Goal: Task Accomplishment & Management: Manage account settings

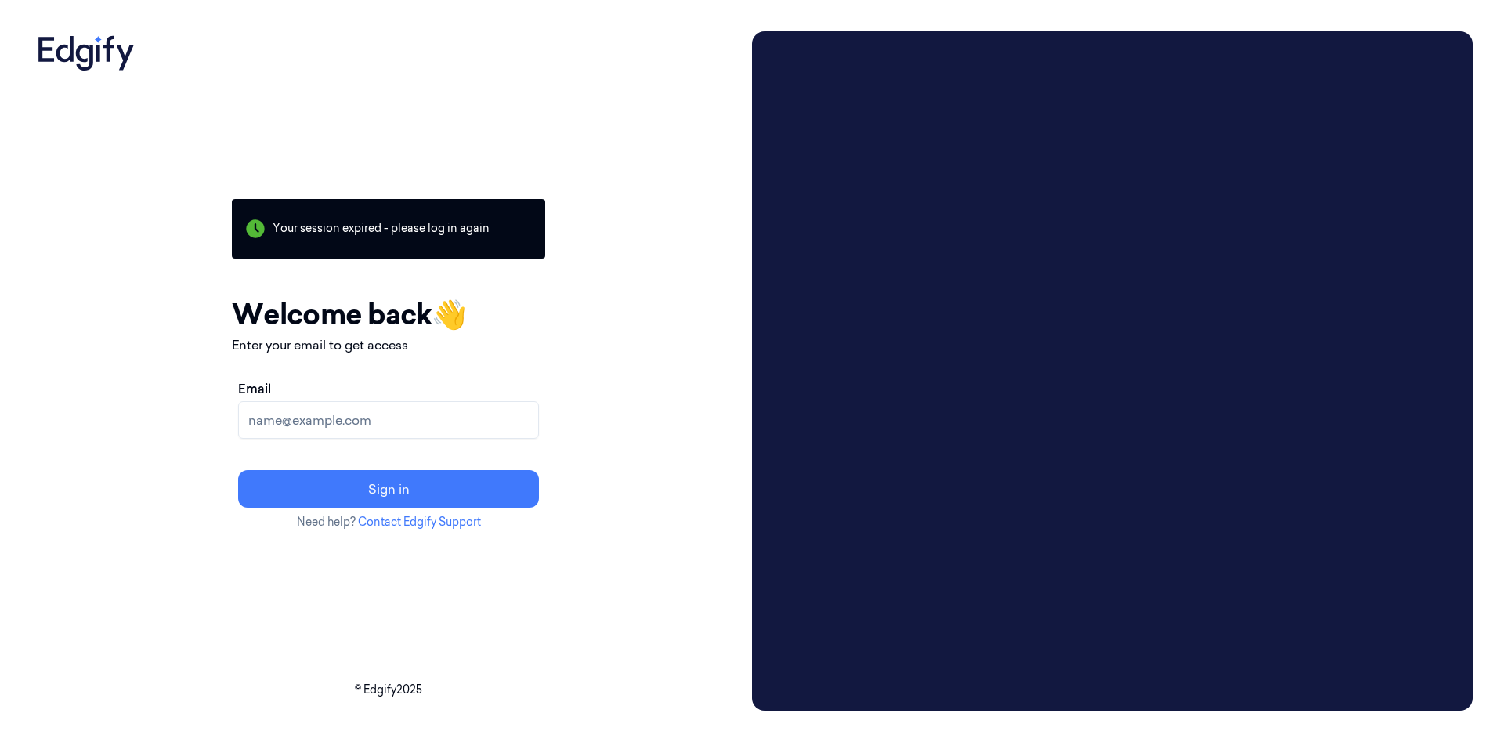
click at [450, 419] on input "Email" at bounding box center [388, 420] width 301 height 38
paste input "[EMAIL_ADDRESS][DOMAIN_NAME]"
type input "[EMAIL_ADDRESS][DOMAIN_NAME]"
click at [238, 470] on button "Sign in" at bounding box center [388, 489] width 301 height 38
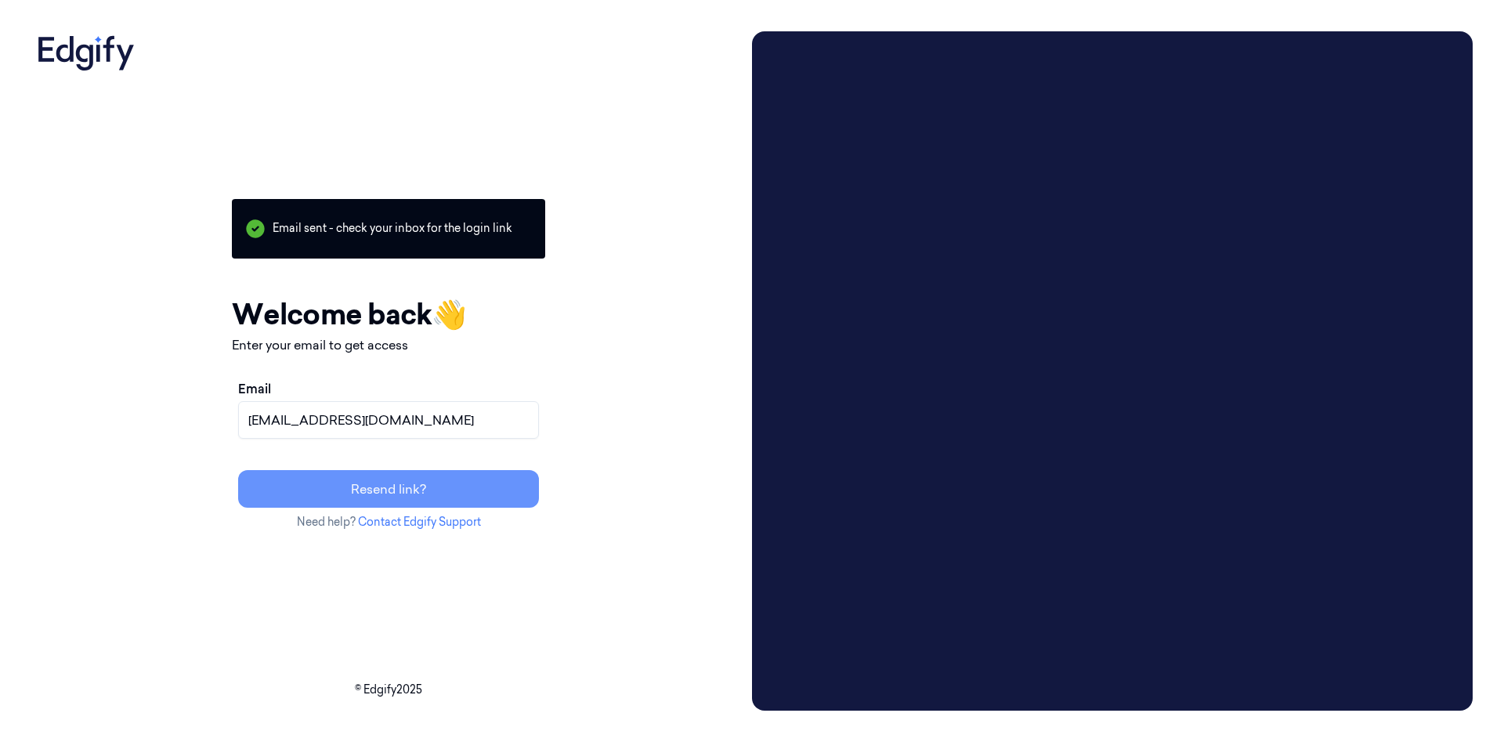
click at [433, 480] on button "Resend link?" at bounding box center [388, 489] width 301 height 38
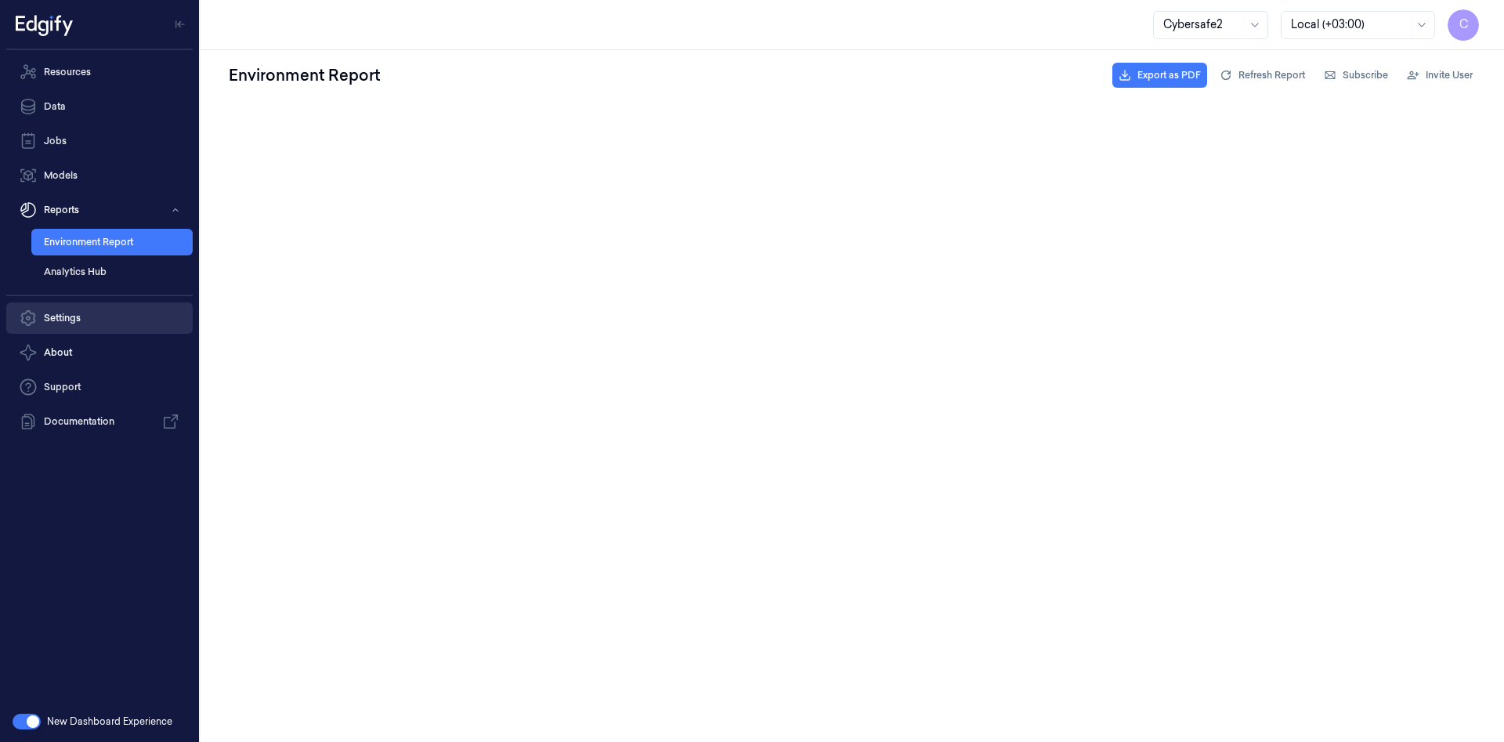
click at [73, 322] on link "Settings" at bounding box center [99, 317] width 186 height 31
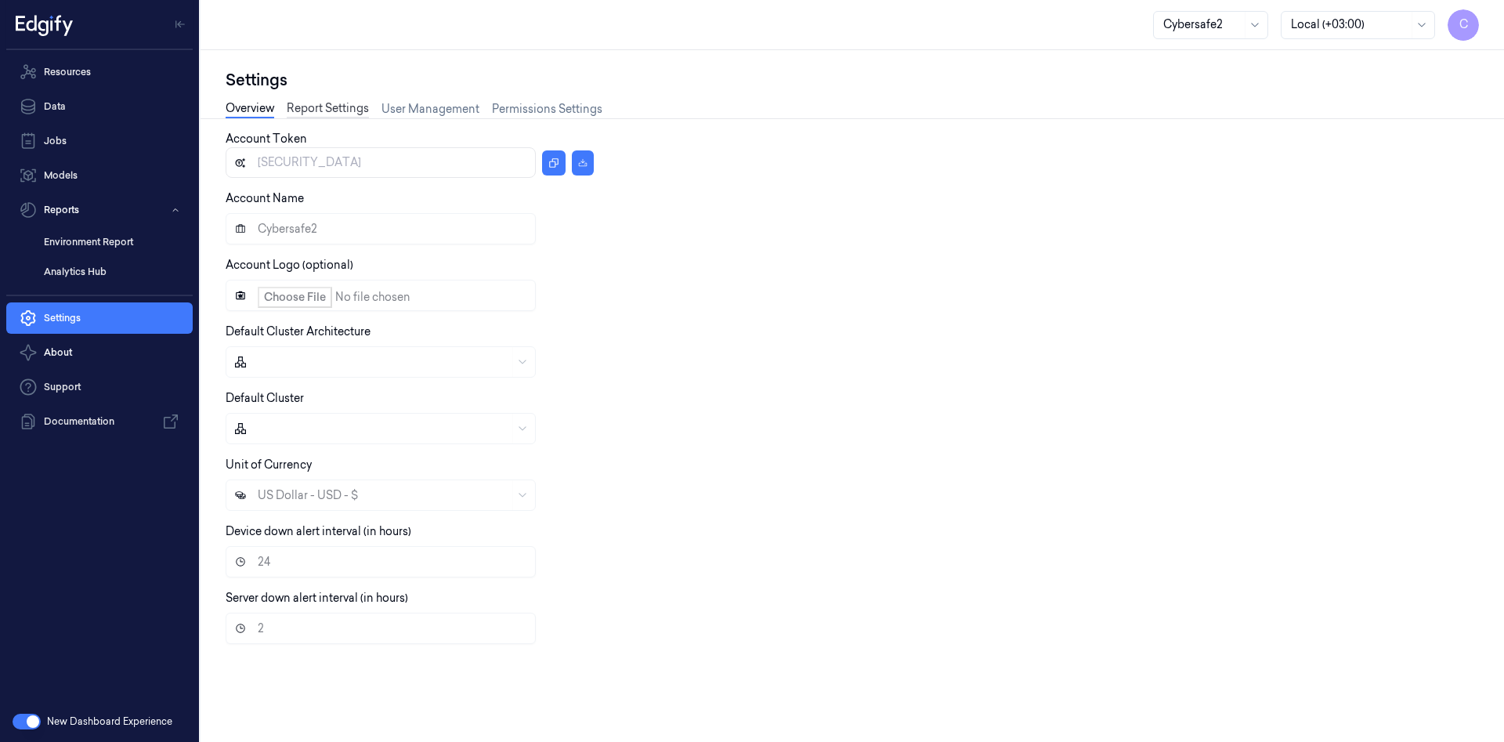
click at [318, 106] on link "Report Settings" at bounding box center [328, 109] width 82 height 18
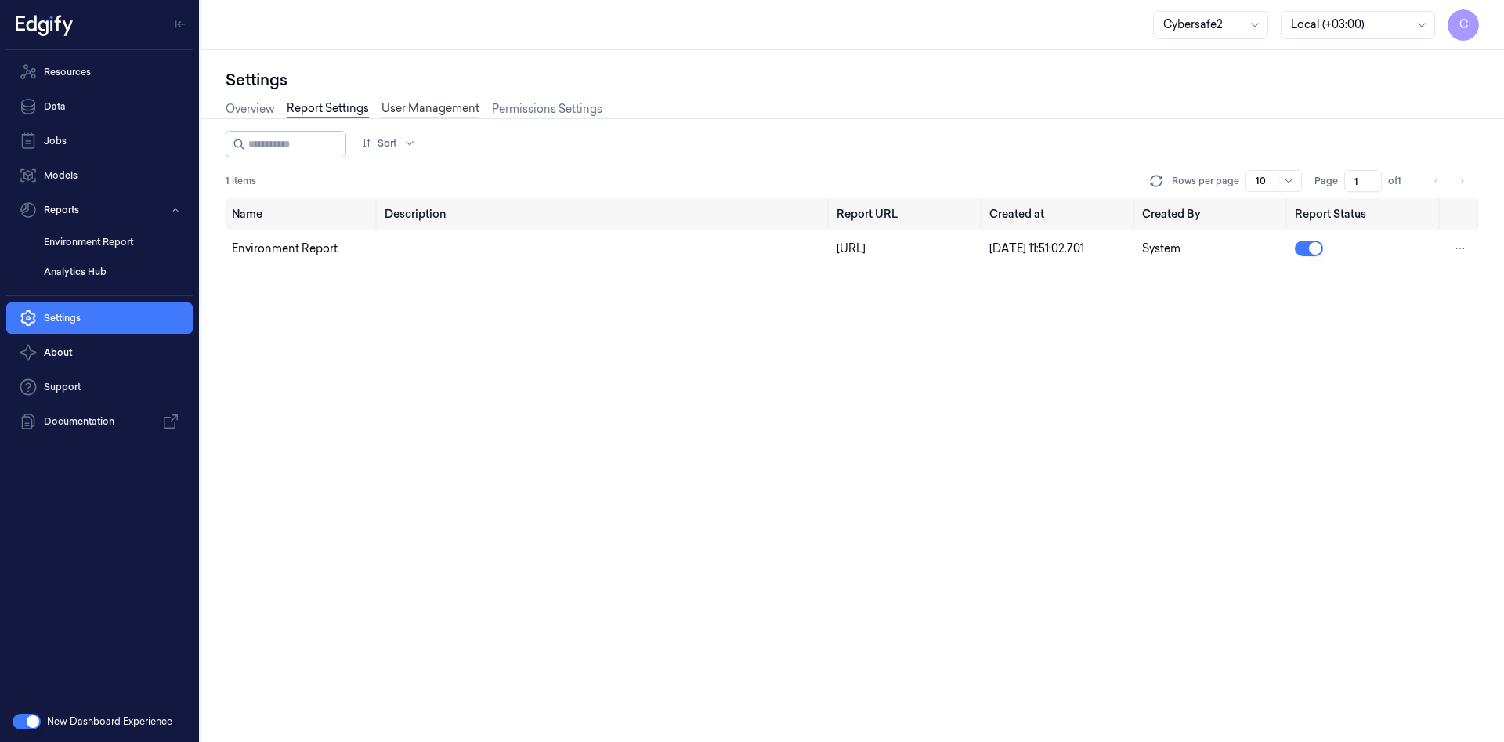
click at [461, 106] on link "User Management" at bounding box center [431, 109] width 98 height 18
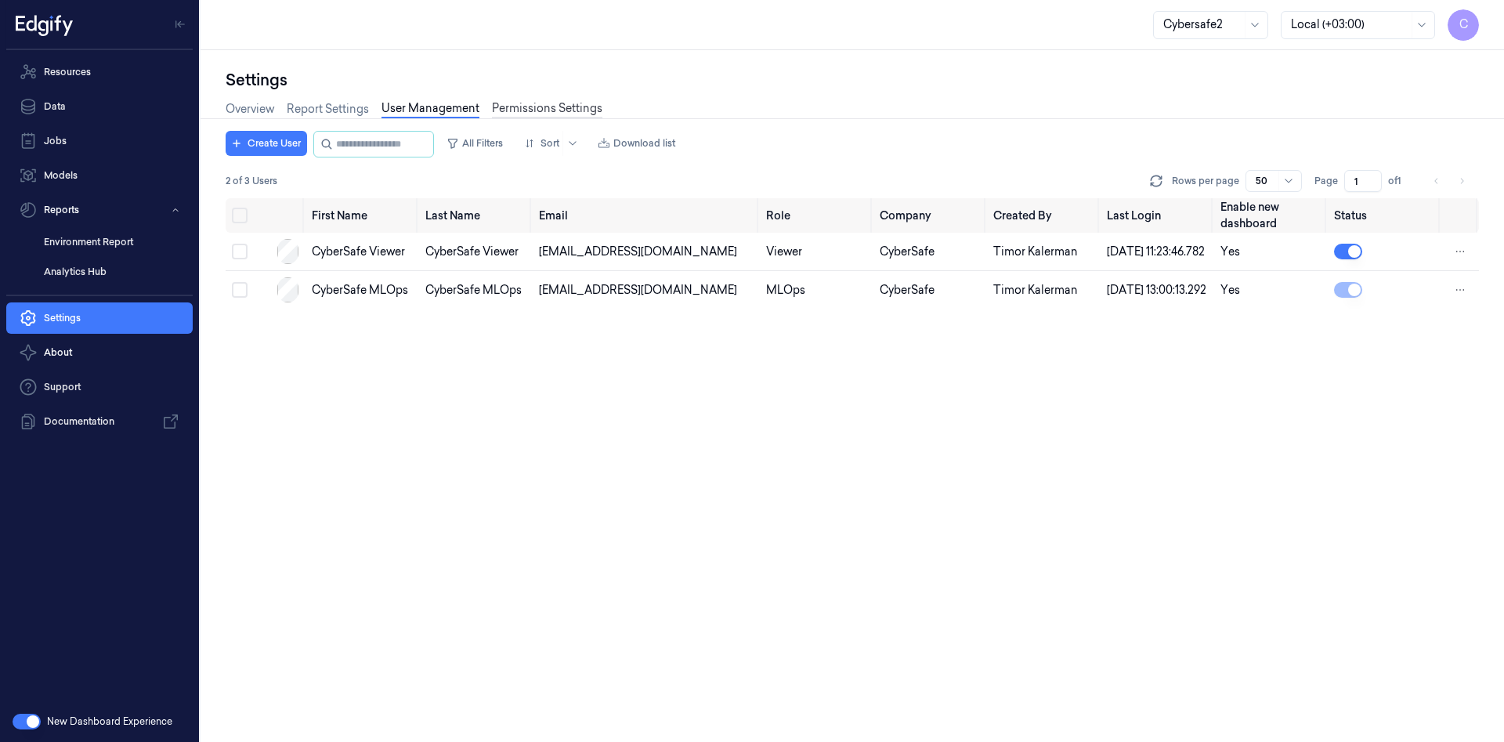
click at [559, 101] on link "Permissions Settings" at bounding box center [547, 109] width 110 height 18
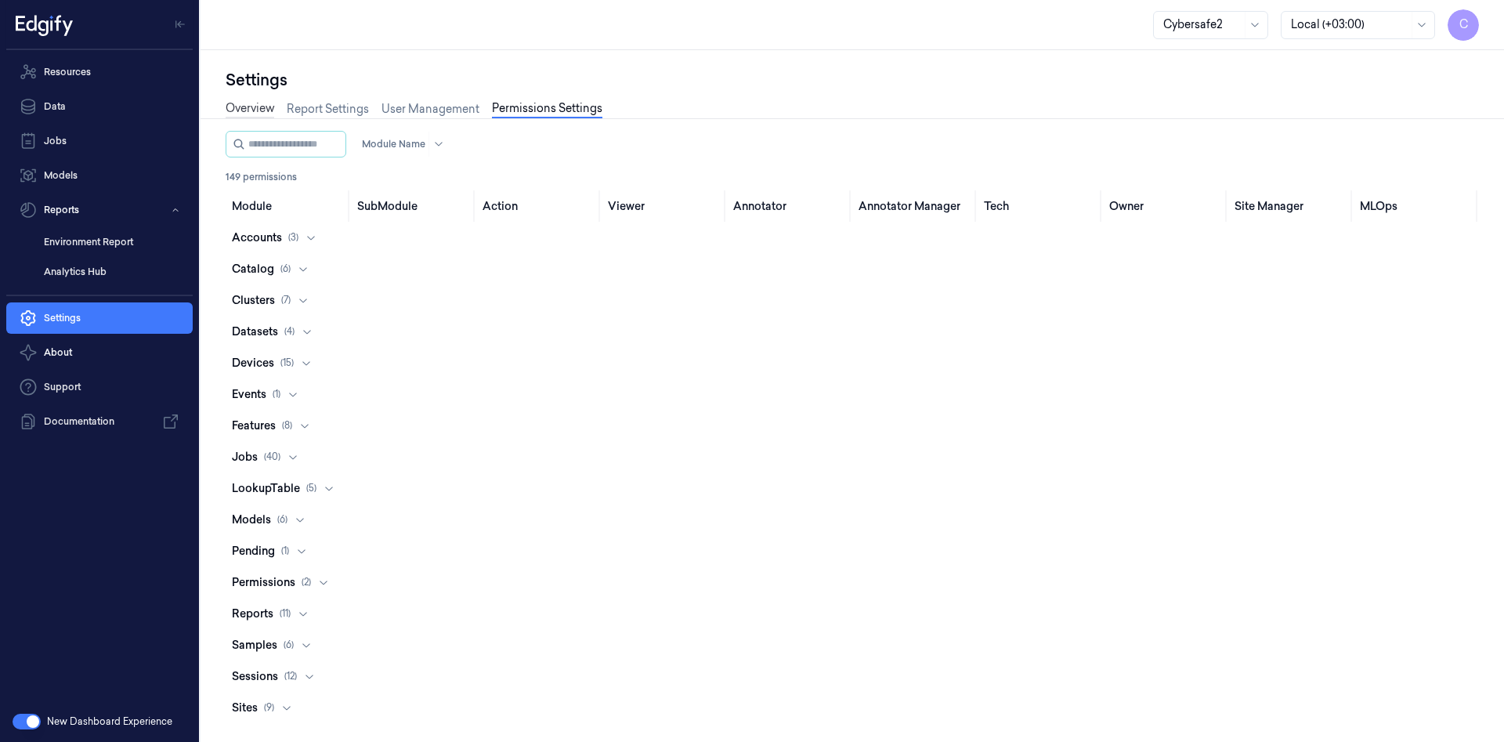
click at [252, 110] on link "Overview" at bounding box center [250, 109] width 49 height 18
